Goal: Transaction & Acquisition: Purchase product/service

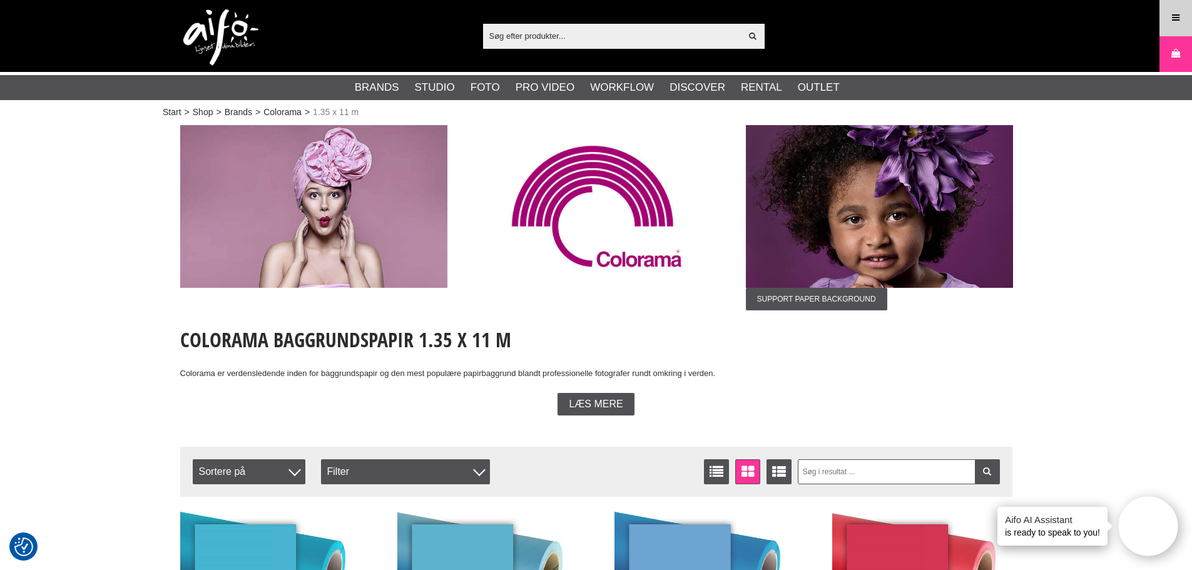
click at [1174, 28] on link "Meny" at bounding box center [1175, 17] width 31 height 29
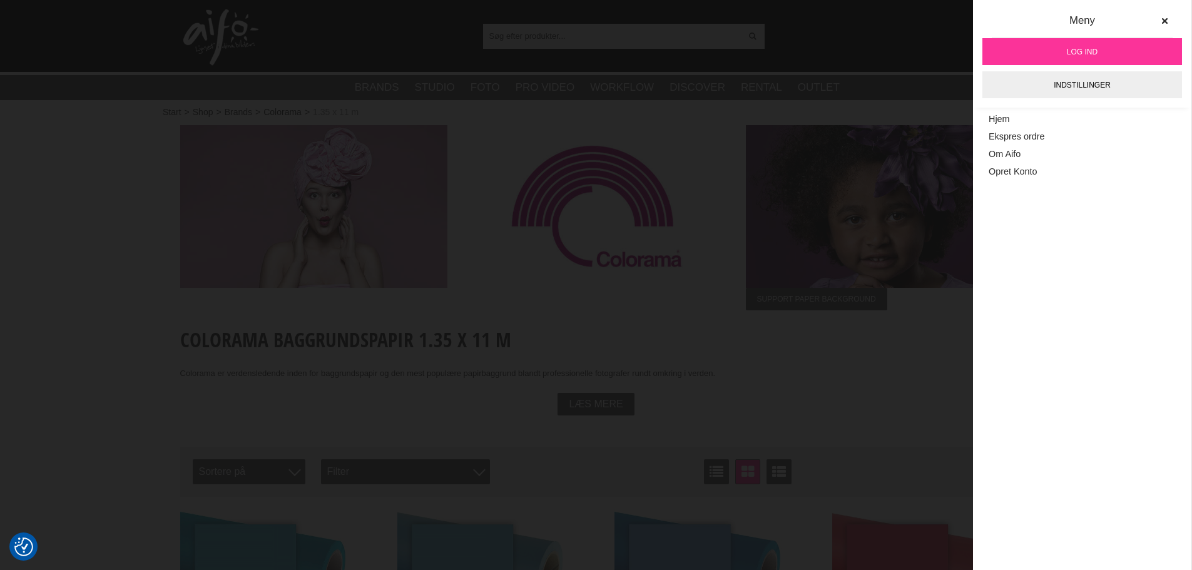
click at [1122, 49] on link "Log ind" at bounding box center [1082, 51] width 200 height 27
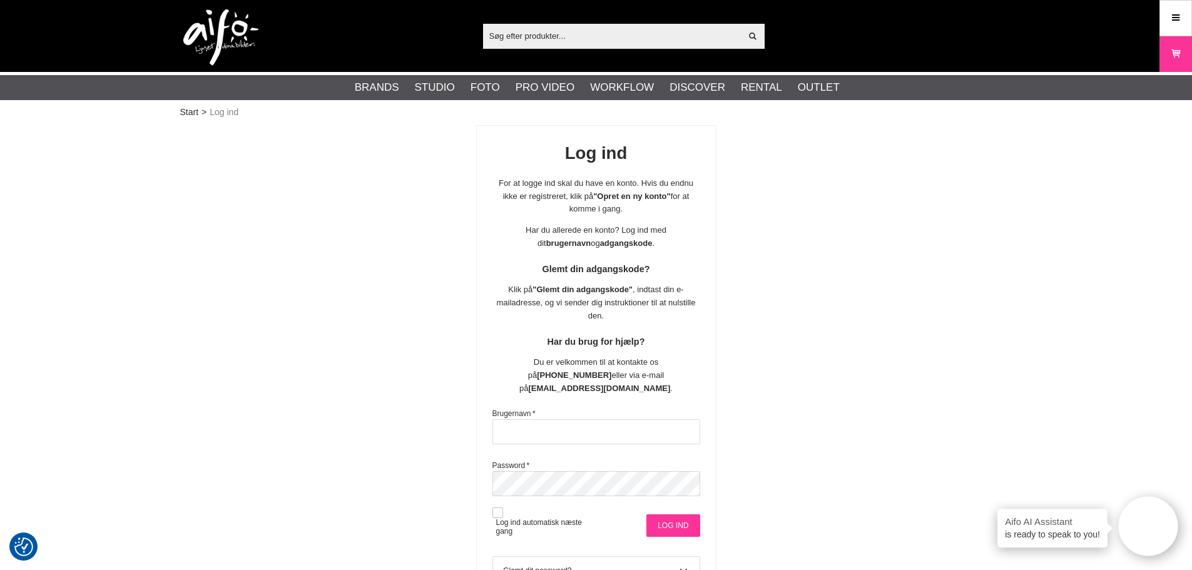
type input "msa@goecker.dk"
click at [678, 514] on input "Log ind" at bounding box center [672, 525] width 53 height 23
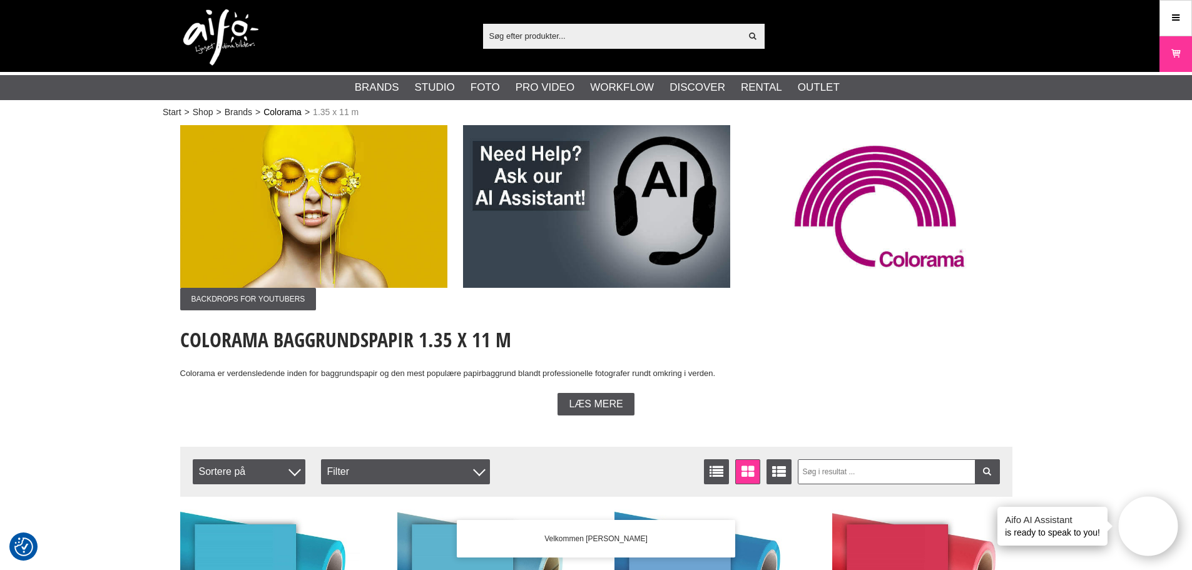
click at [273, 106] on link "Colorama" at bounding box center [282, 112] width 38 height 13
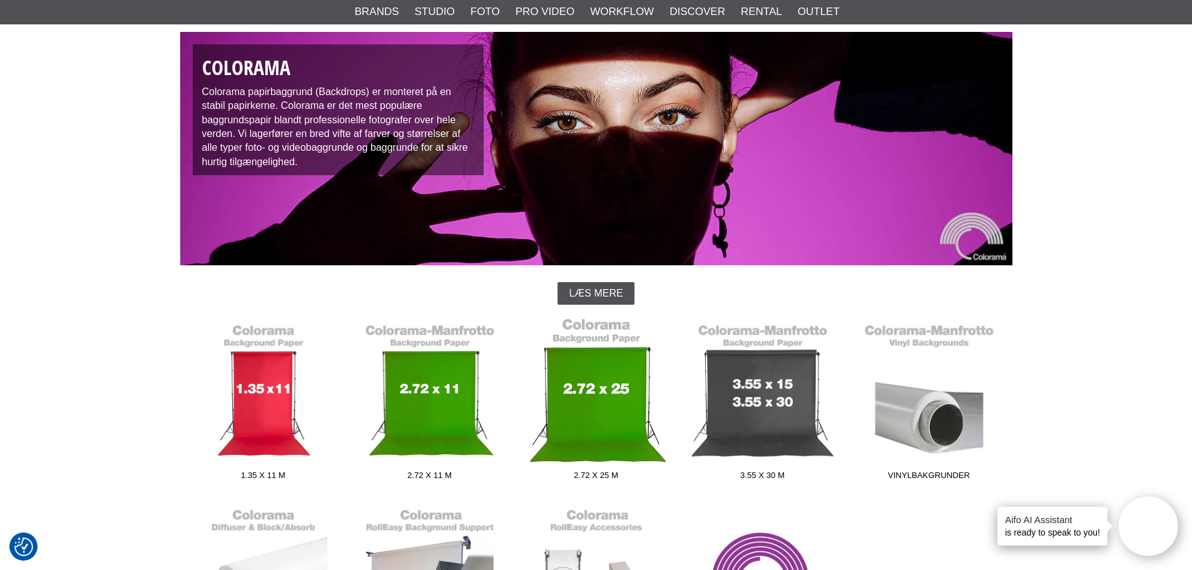
scroll to position [188, 0]
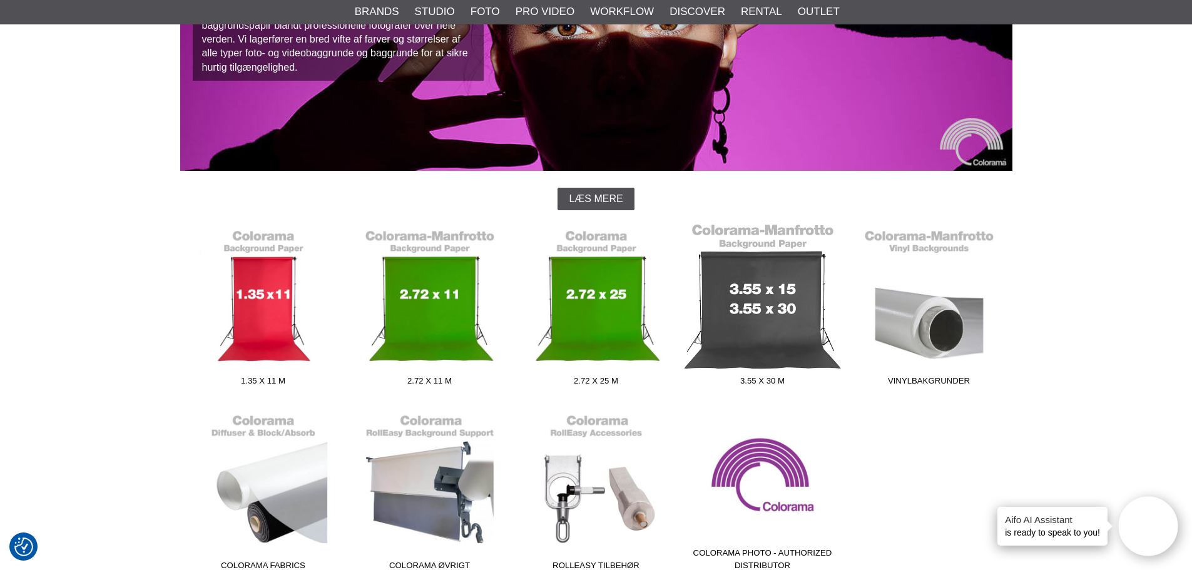
click at [738, 293] on link "3.55 x 30 m" at bounding box center [762, 307] width 166 height 169
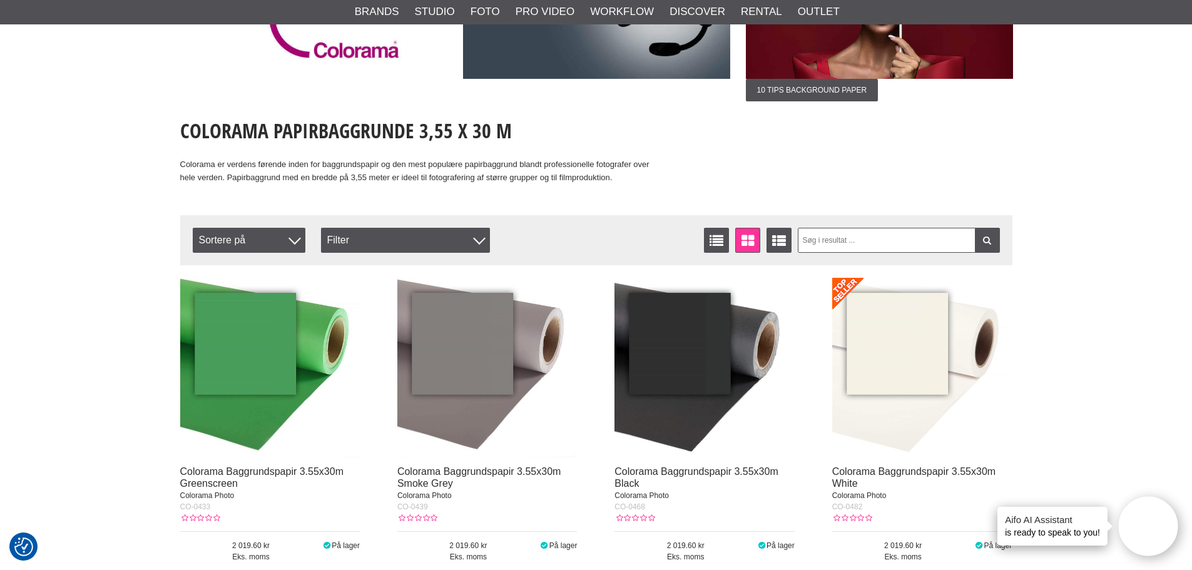
scroll to position [188, 0]
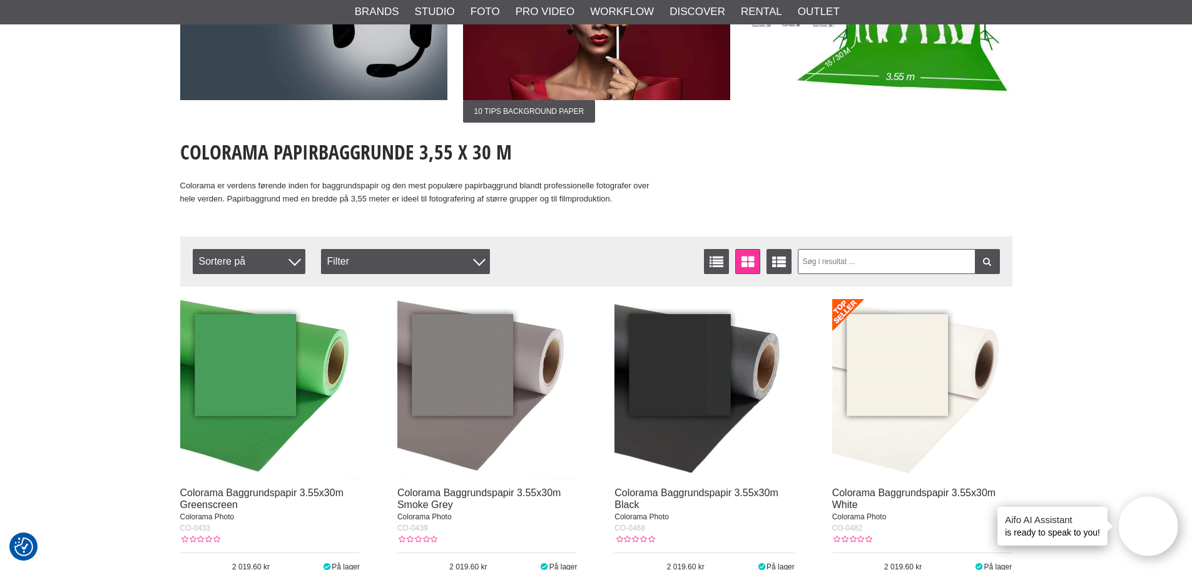
click at [894, 377] on img at bounding box center [922, 389] width 180 height 180
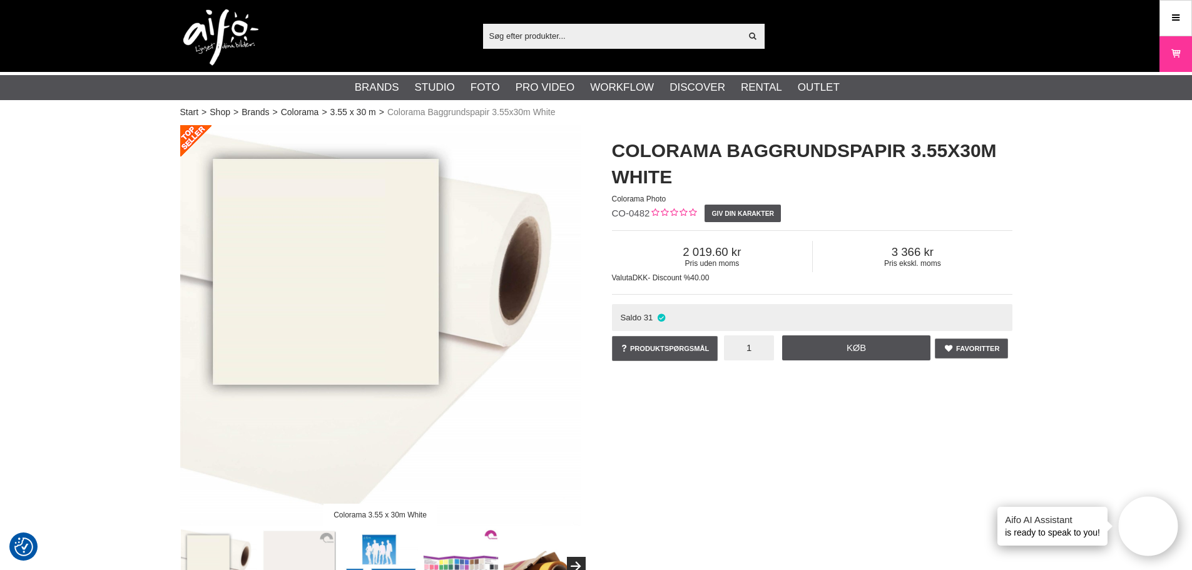
click at [771, 348] on input "1" at bounding box center [749, 347] width 50 height 25
type input "4"
click at [844, 341] on link "Køb" at bounding box center [856, 347] width 149 height 25
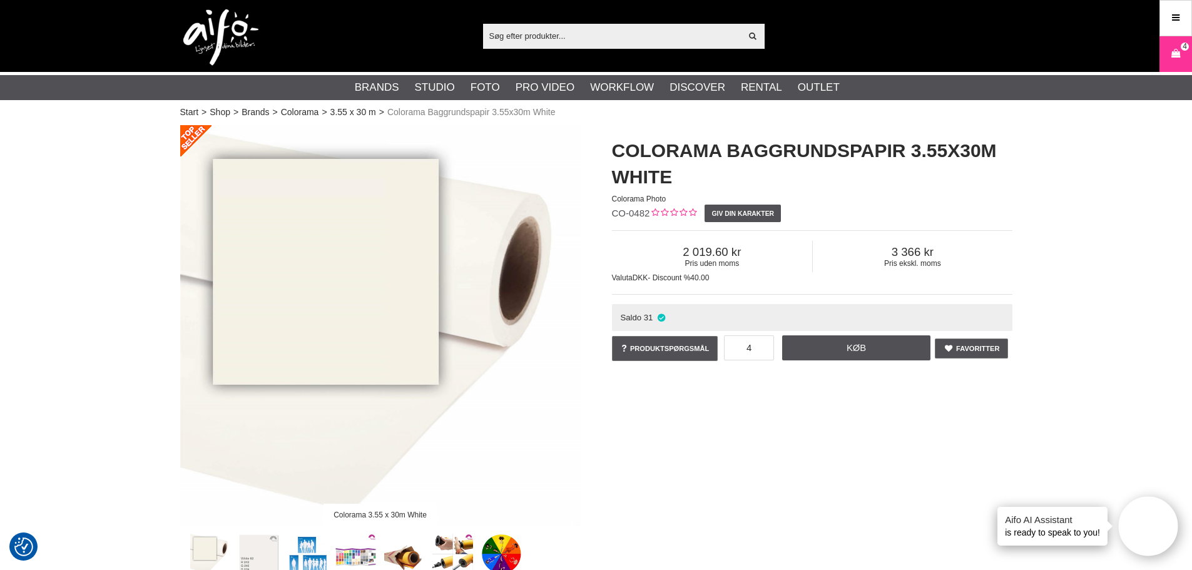
click at [541, 37] on input "text" at bounding box center [612, 35] width 258 height 19
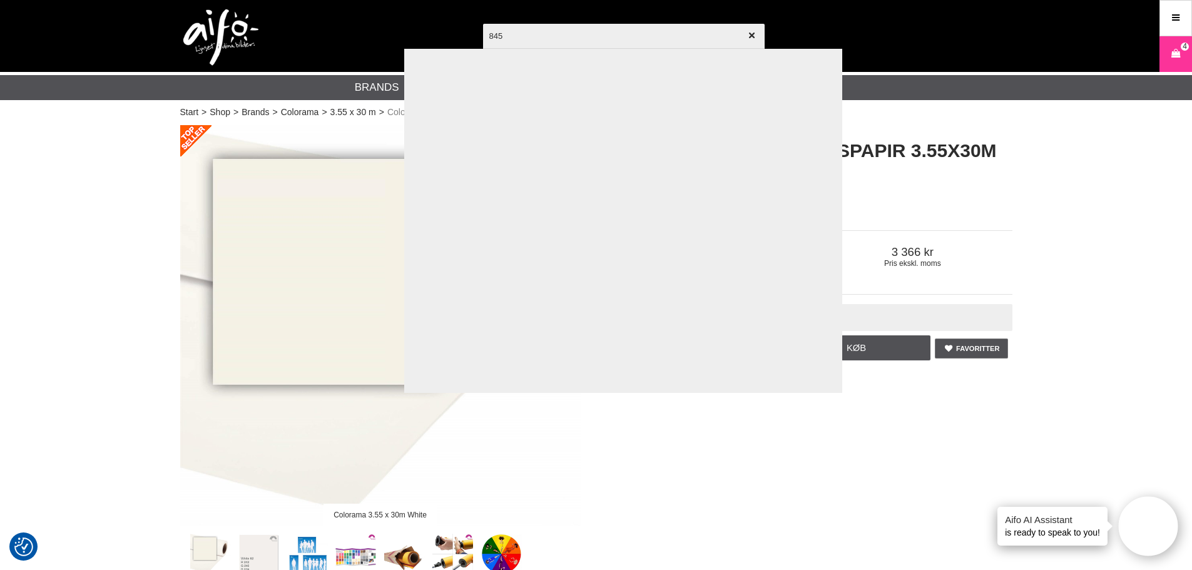
type input "8450"
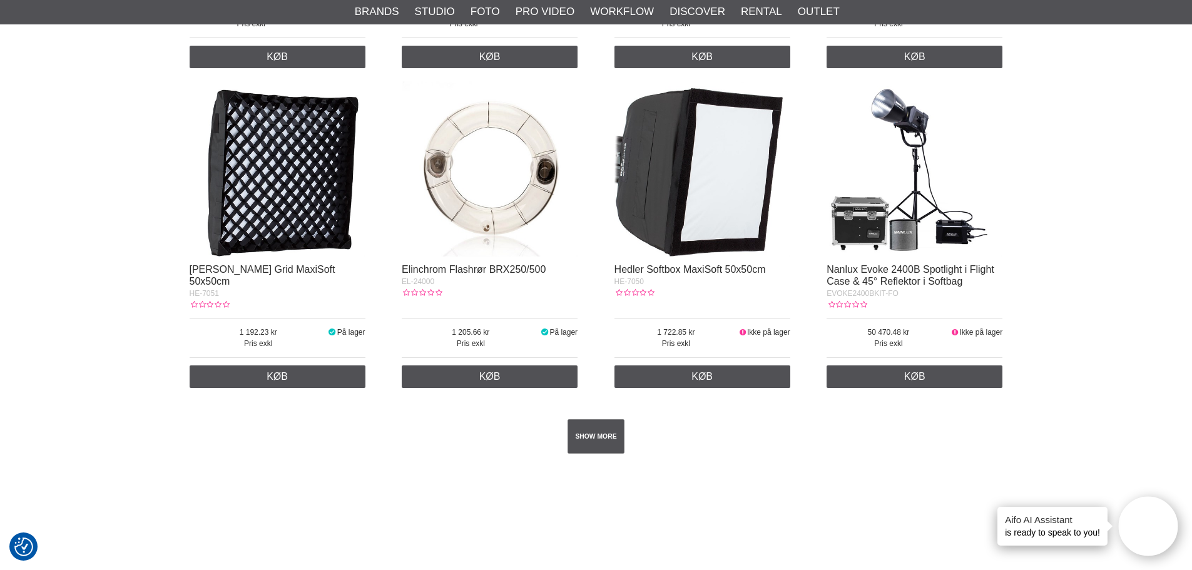
scroll to position [2377, 0]
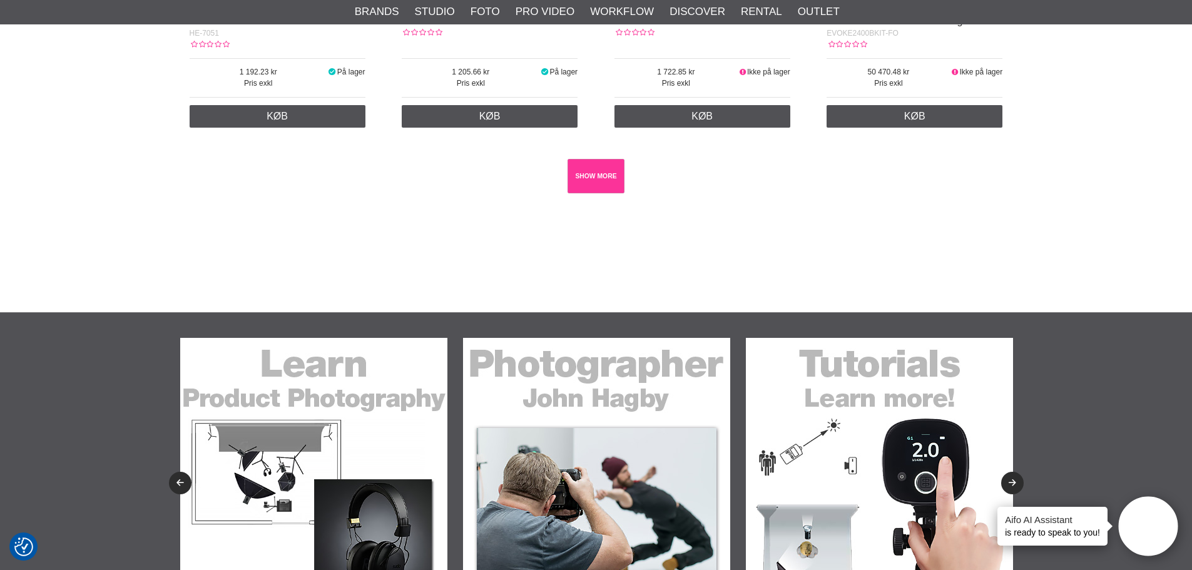
click at [585, 174] on link "SHOW MORE" at bounding box center [595, 176] width 57 height 34
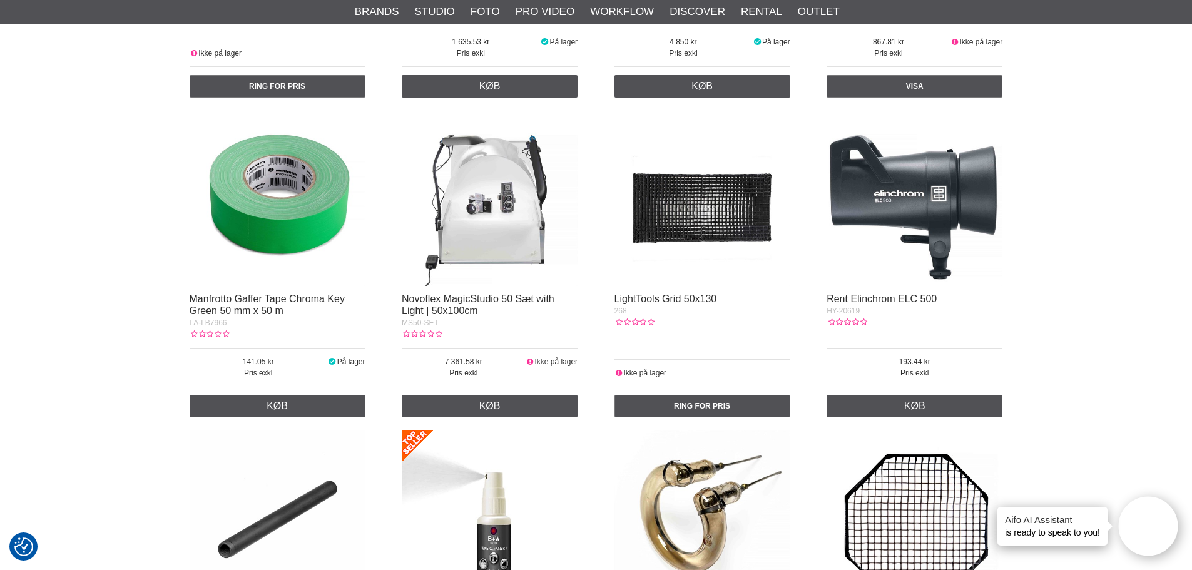
scroll to position [3566, 0]
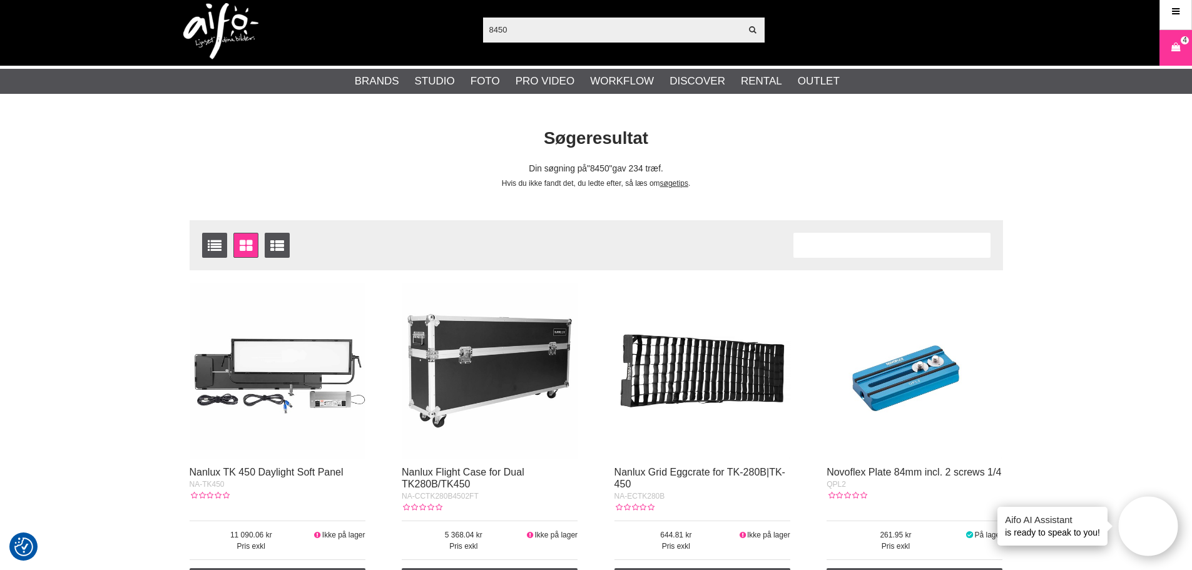
scroll to position [0, 0]
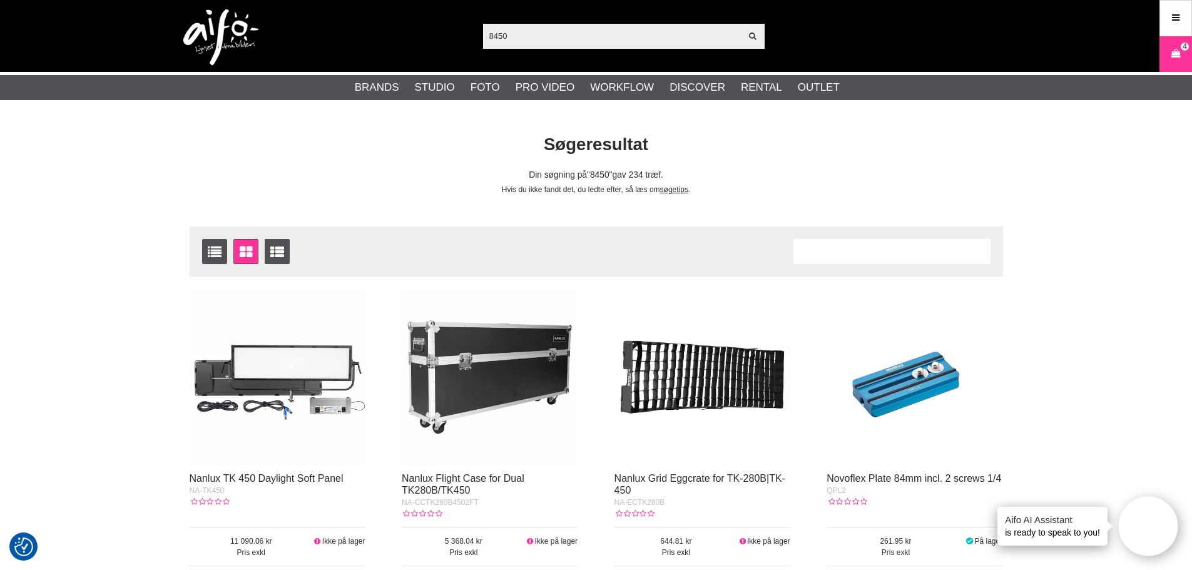
drag, startPoint x: 568, startPoint y: 33, endPoint x: 492, endPoint y: 42, distance: 76.3
click at [493, 42] on input "8450" at bounding box center [612, 35] width 258 height 19
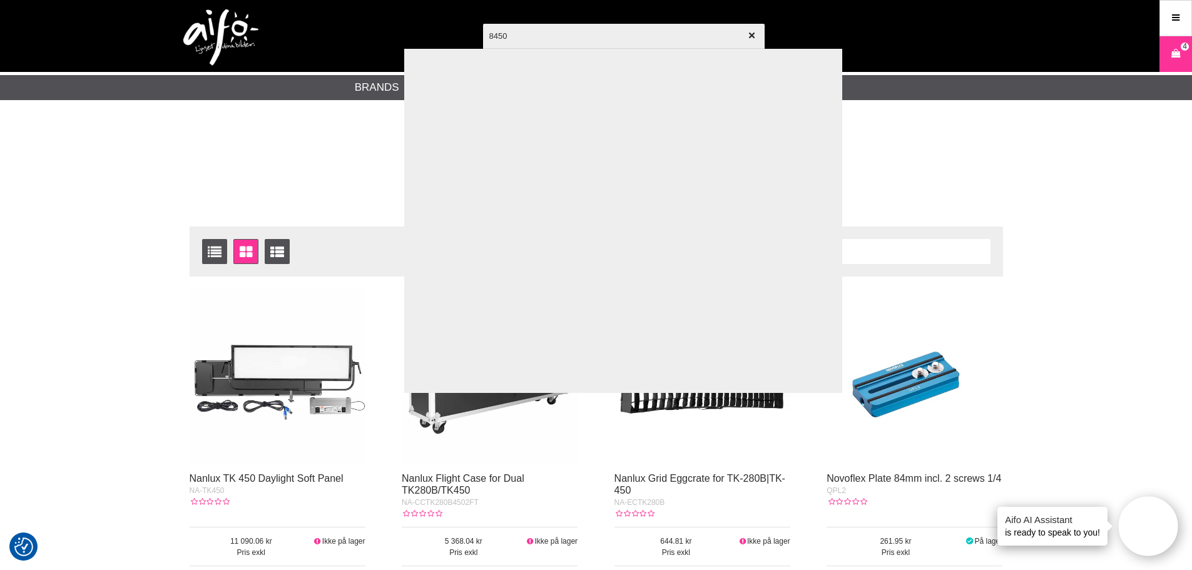
type input "8"
paste input "LA-LA8450"
type input "LA-LA8450"
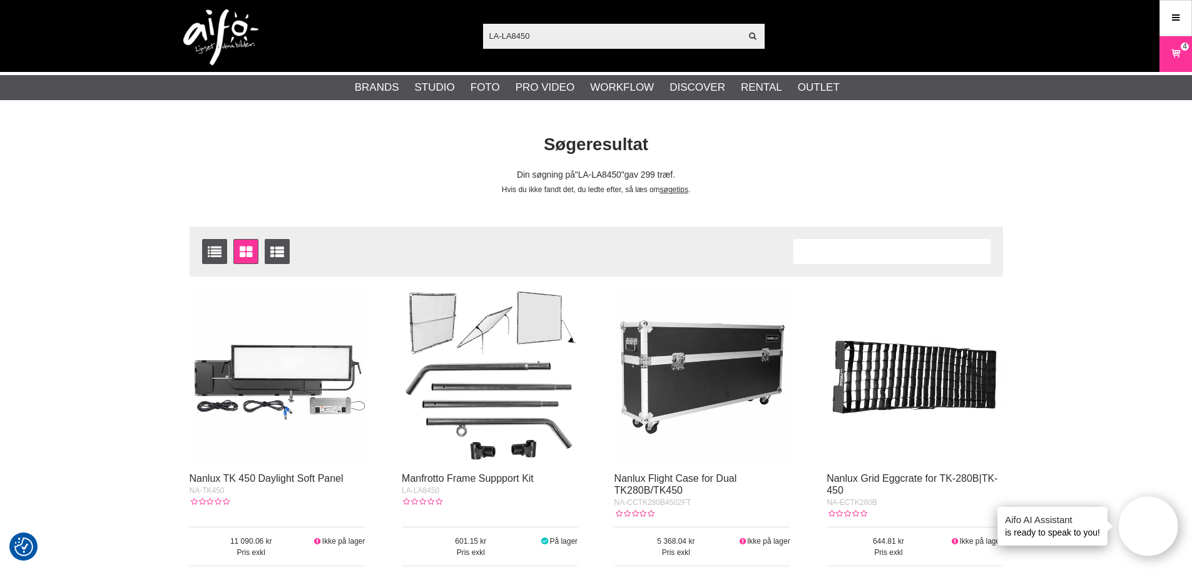
click at [497, 383] on img at bounding box center [490, 377] width 176 height 176
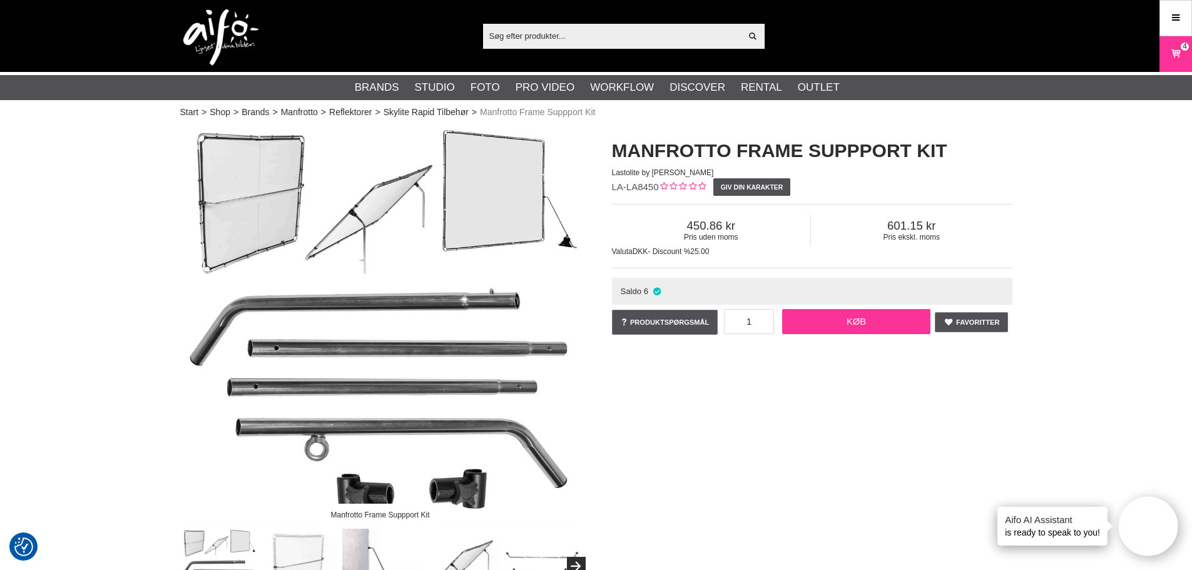
click at [863, 322] on link "Køb" at bounding box center [856, 321] width 149 height 25
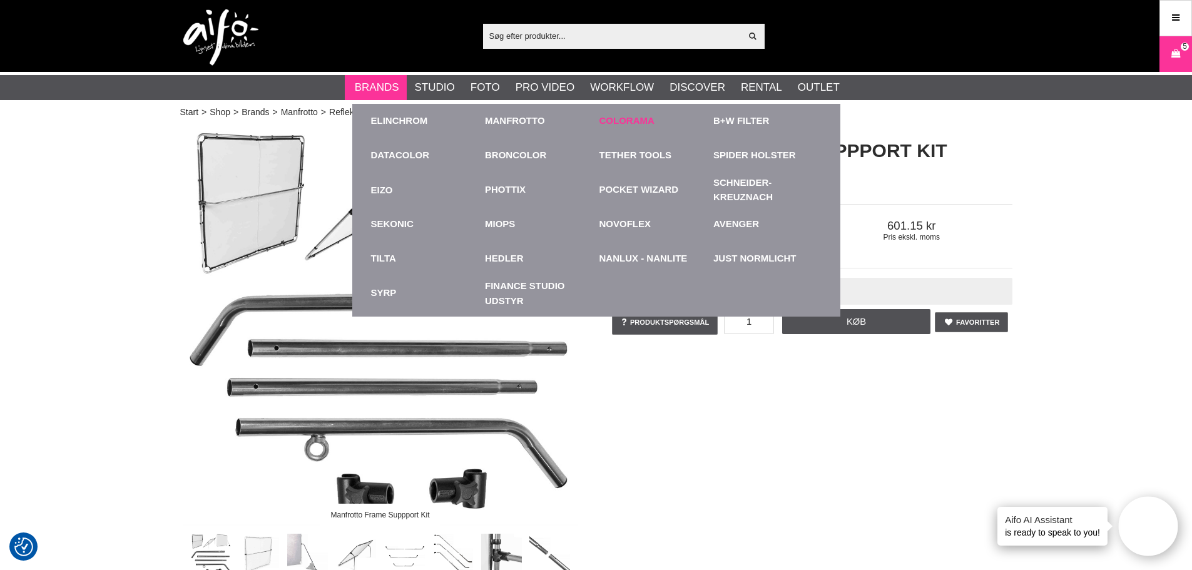
click at [638, 120] on link "Colorama" at bounding box center [626, 121] width 55 height 14
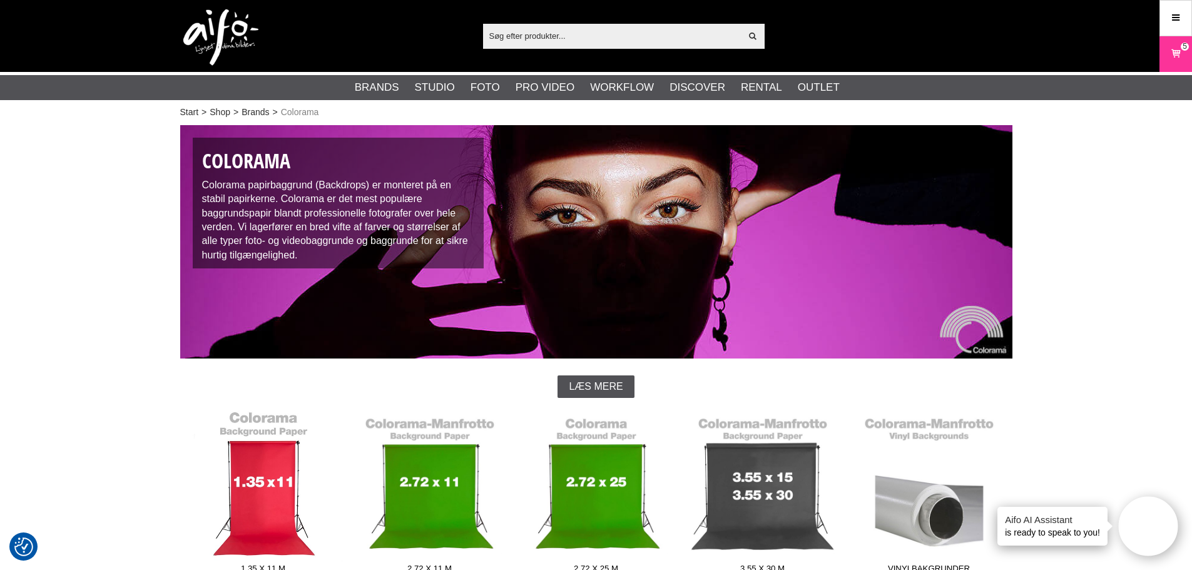
click at [255, 460] on link "1.35 x 11 m" at bounding box center [263, 494] width 166 height 169
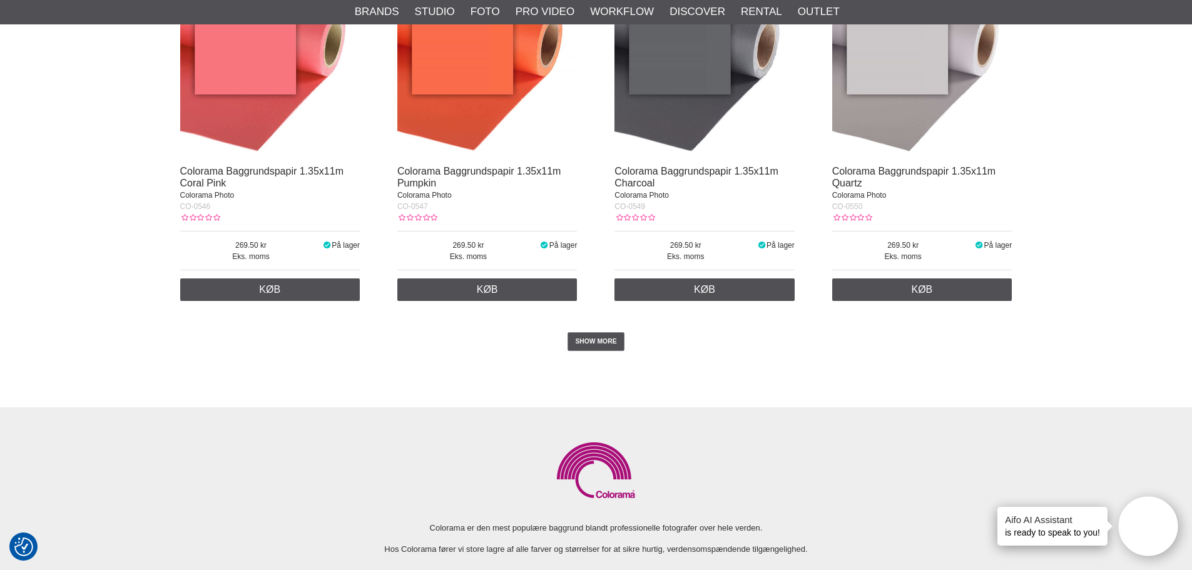
scroll to position [2753, 0]
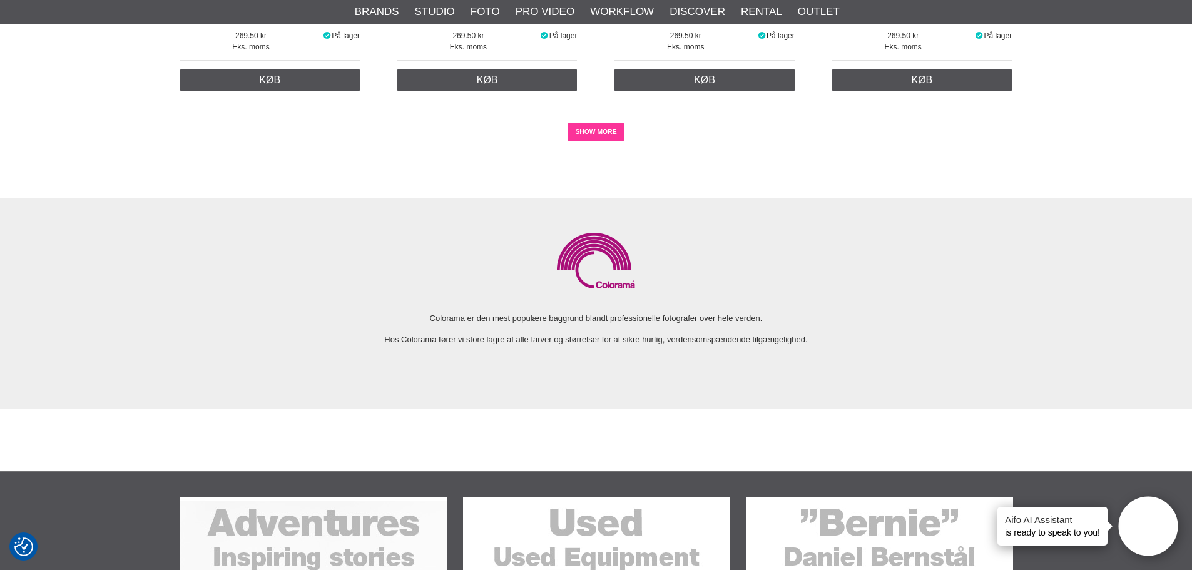
click at [599, 137] on link "SHOW MORE" at bounding box center [595, 132] width 57 height 19
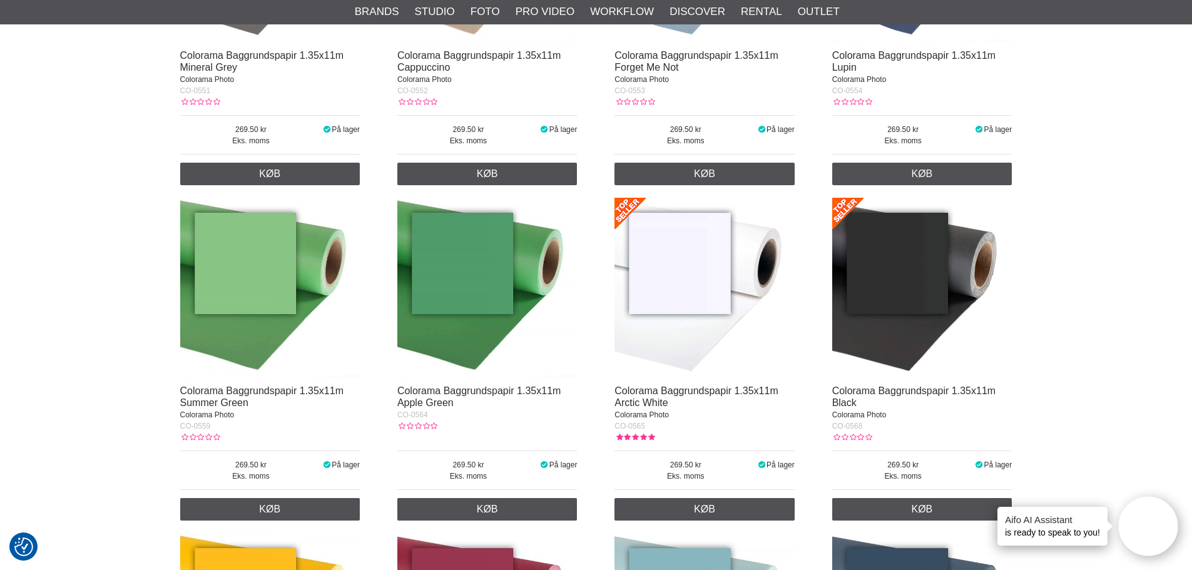
scroll to position [3003, 0]
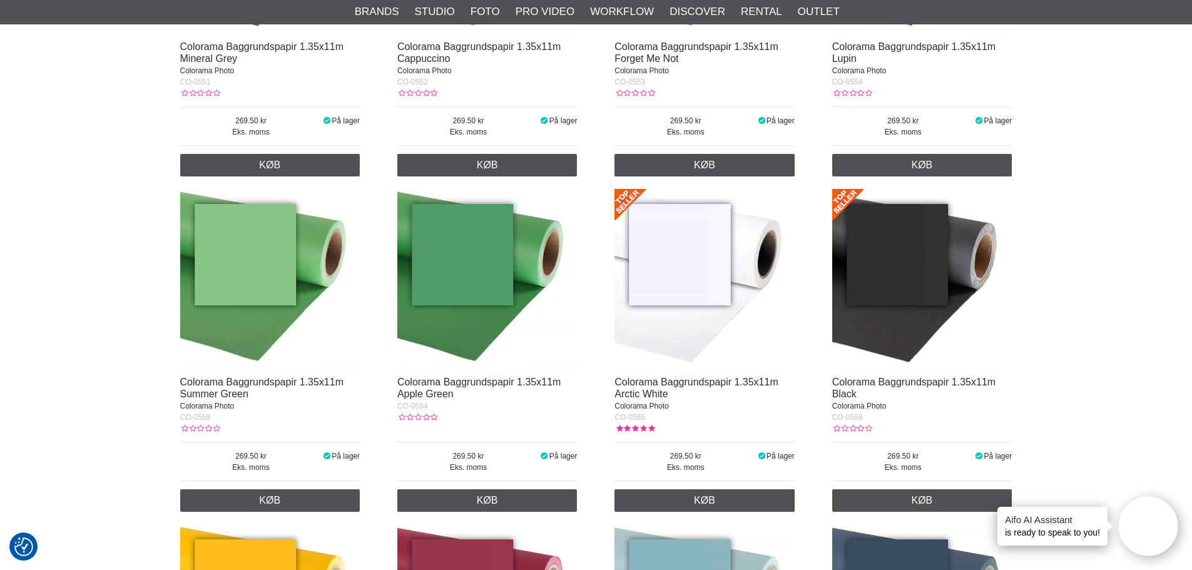
click at [706, 352] on img at bounding box center [704, 279] width 180 height 180
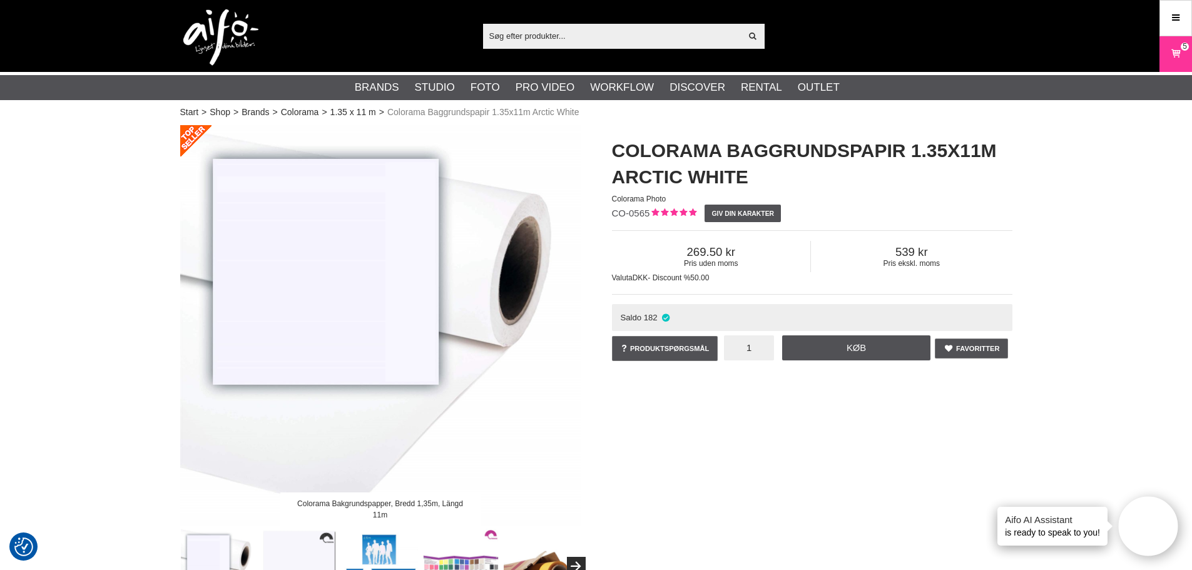
drag, startPoint x: 740, startPoint y: 348, endPoint x: 754, endPoint y: 348, distance: 14.4
click at [754, 348] on input "1" at bounding box center [749, 347] width 50 height 25
type input "10"
click at [858, 347] on link "Køb" at bounding box center [856, 347] width 149 height 25
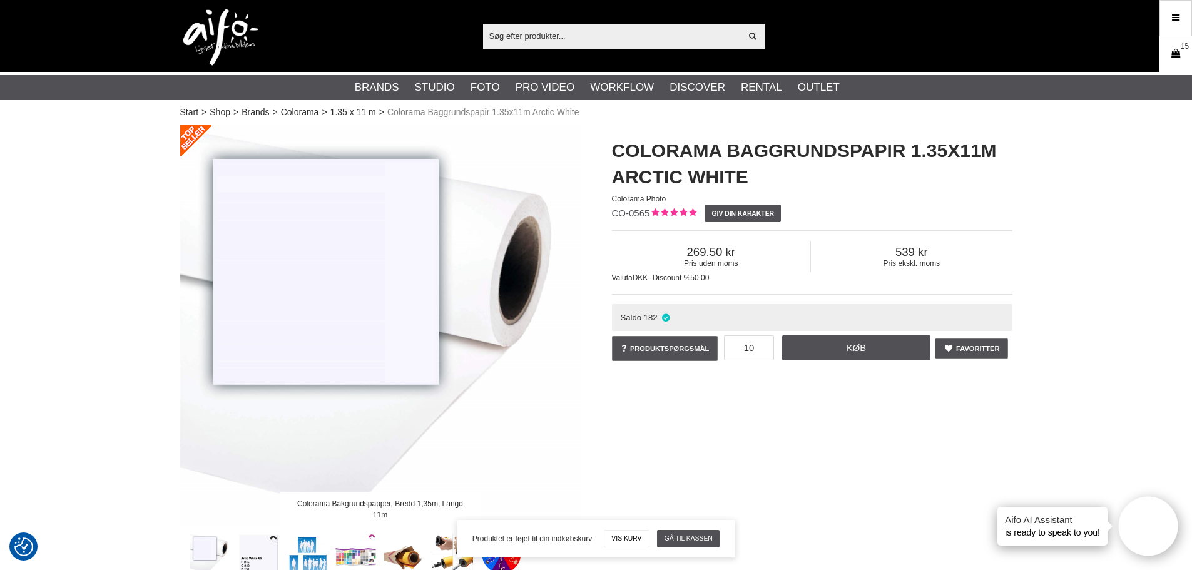
click at [1172, 58] on icon at bounding box center [1175, 54] width 13 height 14
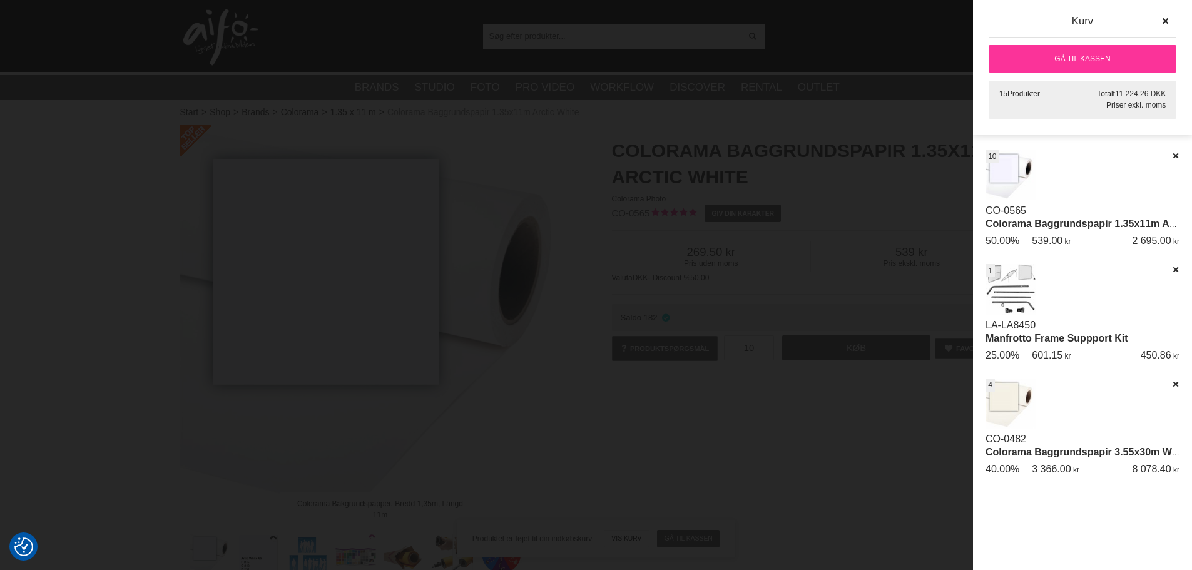
click at [1106, 67] on link "Gå til kassen" at bounding box center [1082, 59] width 188 height 28
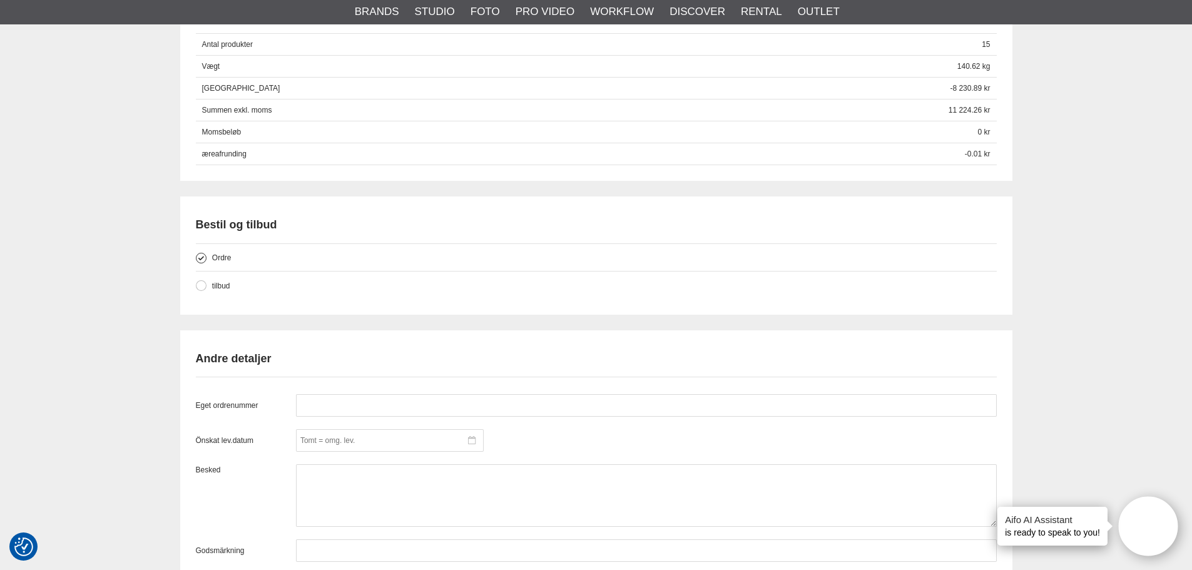
scroll to position [813, 0]
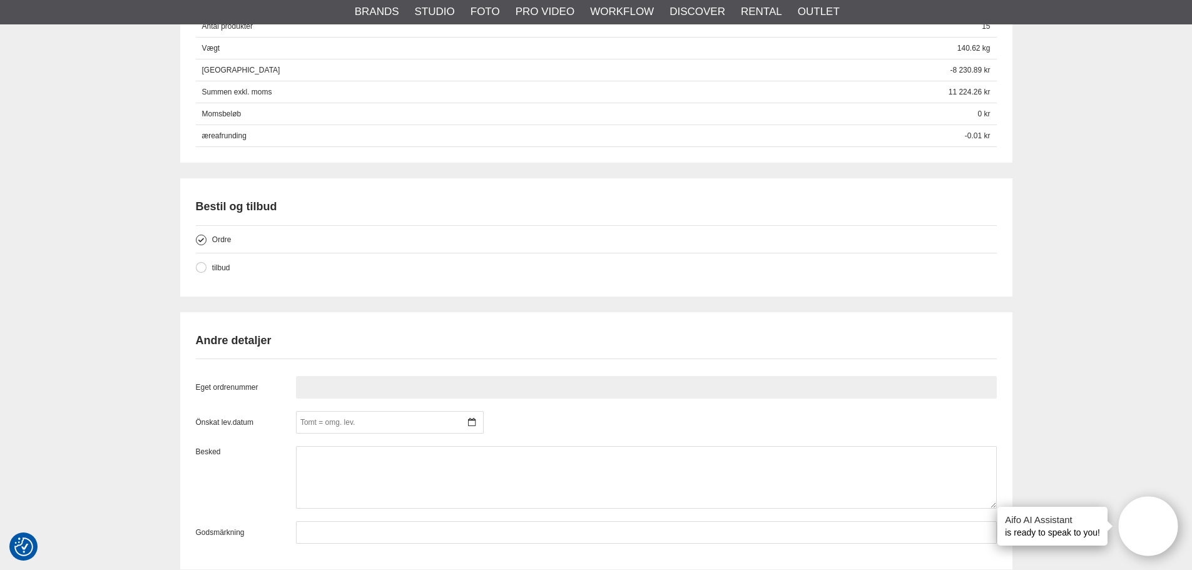
click at [313, 387] on input "text" at bounding box center [646, 387] width 701 height 23
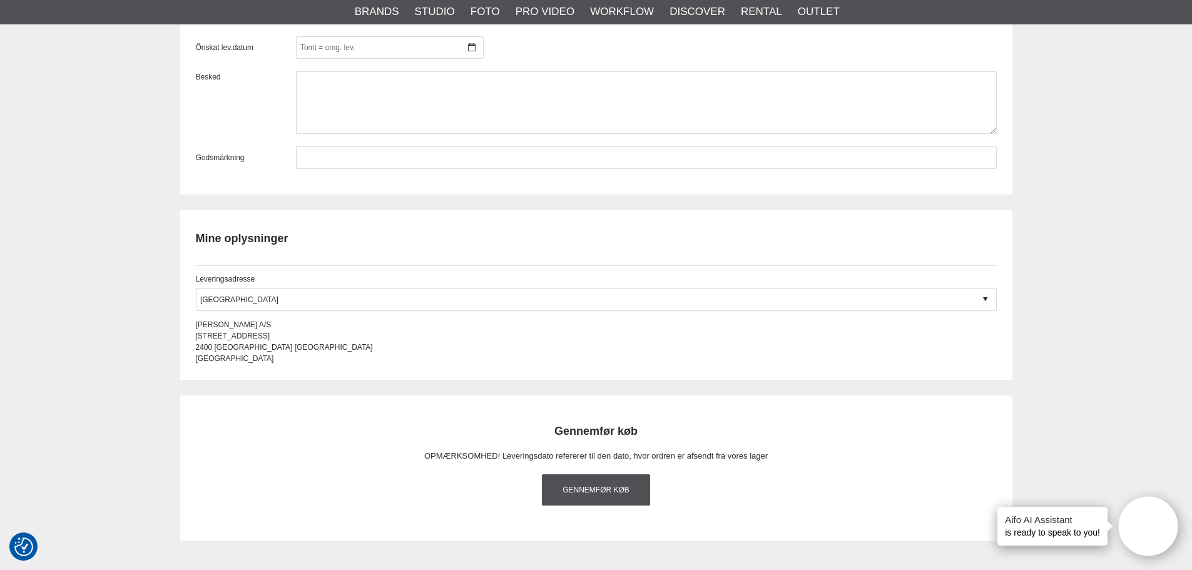
scroll to position [1189, 0]
type input "118509"
click at [610, 495] on link "Gennemfør køb" at bounding box center [596, 489] width 109 height 31
